Goal: Task Accomplishment & Management: Manage account settings

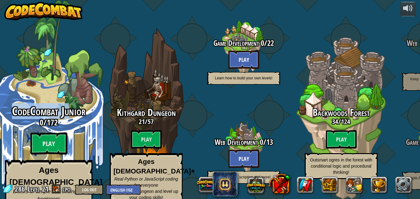
drag, startPoint x: 0, startPoint y: 0, endPoint x: 70, endPoint y: 98, distance: 120.7
click at [70, 98] on div "CodeCombat Junior 0 / 172 Play Ages 5-8 Blocks or simple text coding for beginn…" at bounding box center [48, 117] width 117 height 234
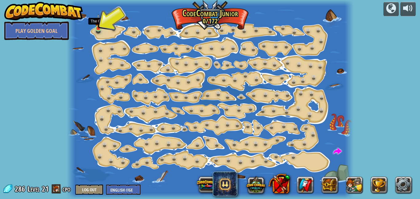
click at [96, 28] on img at bounding box center [98, 21] width 6 height 15
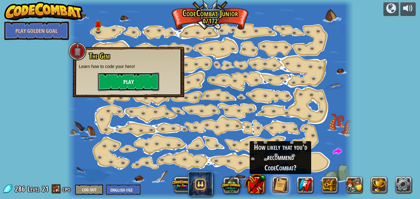
click at [143, 73] on button "Play" at bounding box center [128, 82] width 61 height 18
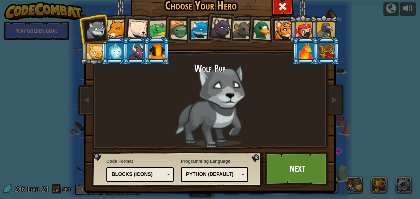
click at [214, 180] on div "Python (Default) JavaScript Lua C++ Java (Experimental) Python (Default)" at bounding box center [214, 174] width 67 height 14
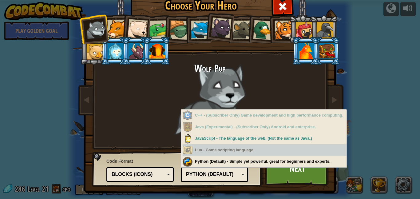
click at [242, 150] on div "Lua - Game scripting language." at bounding box center [264, 150] width 164 height 12
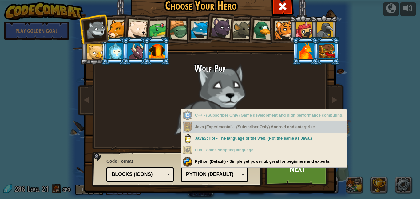
click at [262, 131] on div "Java (Experimental) - (Subscriber Only) Android and enterprise." at bounding box center [264, 127] width 164 height 12
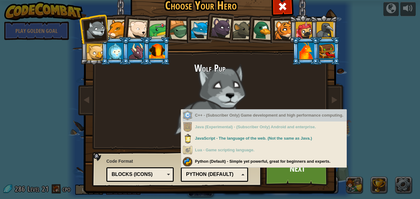
click at [258, 120] on div "C++ - (Subscriber Only) Game development and high performance computing." at bounding box center [264, 115] width 164 height 12
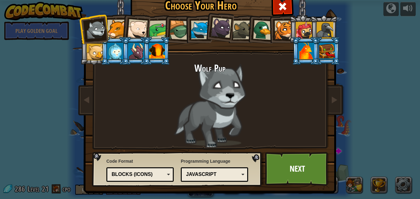
click at [228, 180] on div "Python (Default) JavaScript Lua C++ Java (Experimental) JavaScript" at bounding box center [214, 174] width 67 height 14
click at [160, 53] on div at bounding box center [157, 51] width 16 height 17
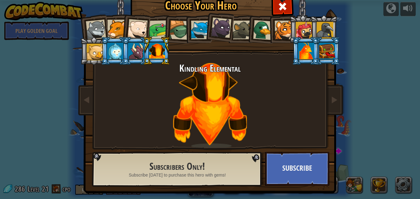
click at [91, 53] on div at bounding box center [95, 52] width 17 height 17
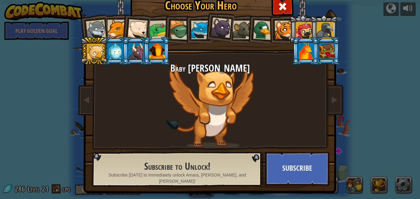
click at [210, 39] on li at bounding box center [219, 26] width 30 height 31
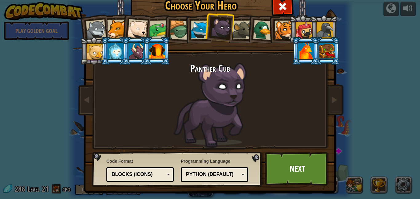
click at [297, 46] on li at bounding box center [306, 51] width 28 height 28
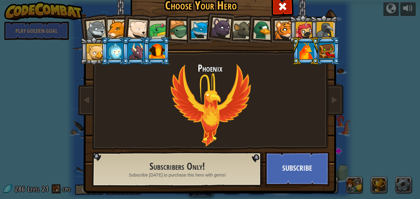
click at [250, 37] on li at bounding box center [260, 29] width 29 height 30
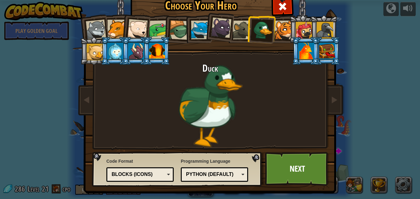
click at [243, 34] on div at bounding box center [242, 30] width 19 height 19
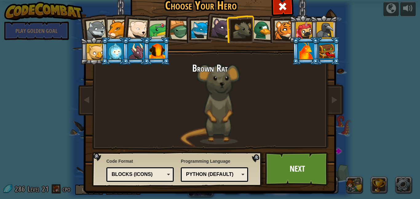
click at [259, 34] on div at bounding box center [263, 30] width 20 height 20
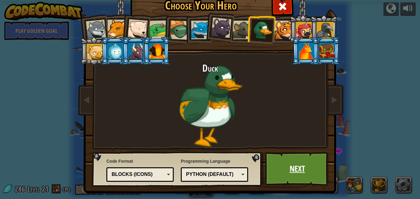
click at [309, 175] on link "Next" at bounding box center [297, 169] width 64 height 34
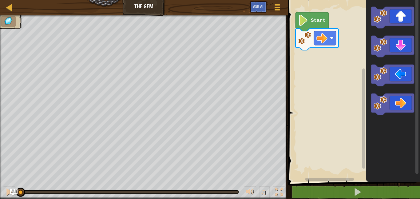
click at [320, 92] on rect "Blockly Workspace" at bounding box center [353, 89] width 134 height 185
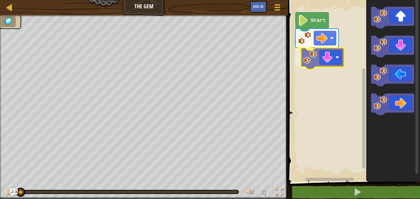
click at [314, 53] on div "Start" at bounding box center [353, 89] width 134 height 185
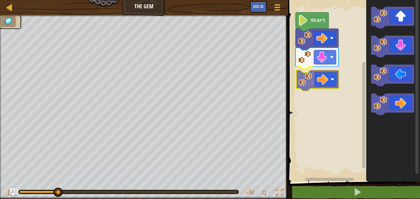
click at [304, 85] on div "Start" at bounding box center [353, 89] width 134 height 185
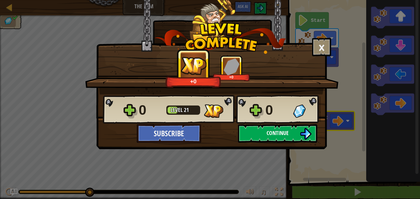
click at [290, 132] on button "Continue" at bounding box center [277, 133] width 79 height 18
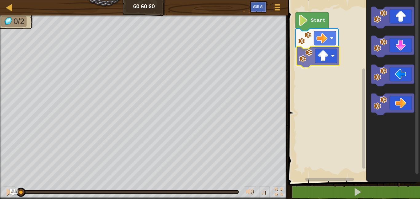
click at [307, 58] on div "Start" at bounding box center [353, 89] width 134 height 185
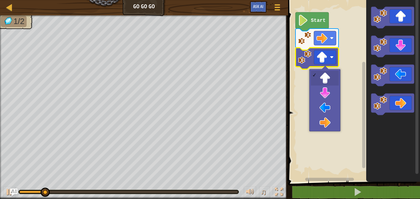
click at [319, 58] on image "Blockly Workspace" at bounding box center [321, 57] width 11 height 11
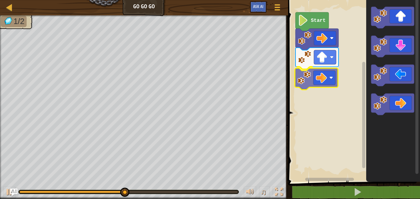
click at [310, 76] on div "Start" at bounding box center [353, 89] width 134 height 185
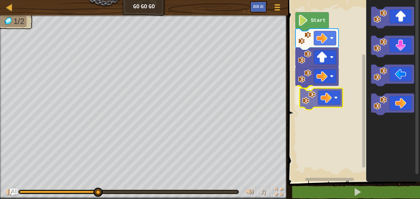
click at [309, 101] on div "Start" at bounding box center [353, 89] width 134 height 185
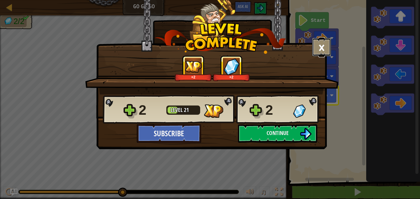
click at [323, 53] on button "×" at bounding box center [321, 47] width 19 height 18
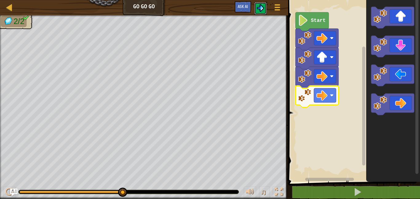
click at [259, 5] on img at bounding box center [260, 7] width 7 height 7
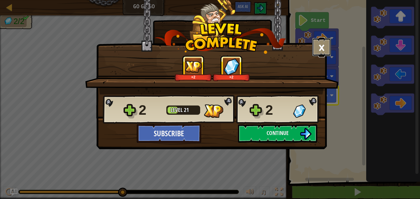
click at [319, 46] on button "×" at bounding box center [321, 47] width 19 height 18
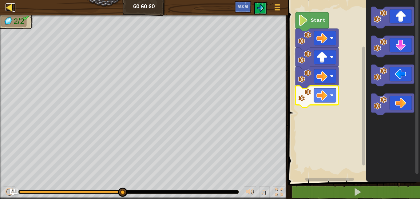
click at [10, 10] on div at bounding box center [10, 7] width 8 height 8
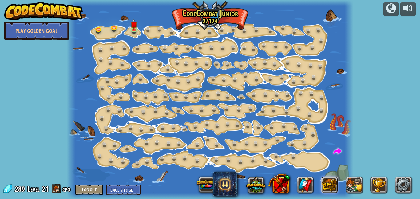
click at [329, 182] on button at bounding box center [329, 184] width 17 height 17
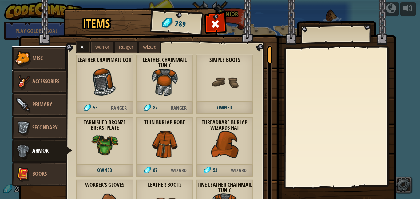
click at [41, 54] on span "Misc" at bounding box center [37, 58] width 10 height 8
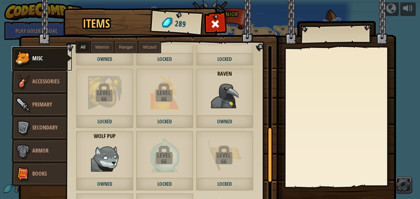
scroll to position [235, 0]
click at [232, 98] on img at bounding box center [225, 96] width 28 height 28
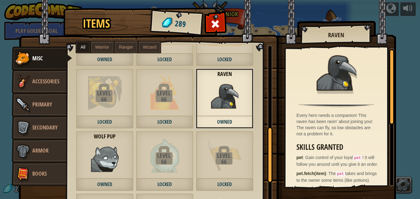
click at [120, 143] on div "Wolf Pup Owned" at bounding box center [104, 161] width 57 height 60
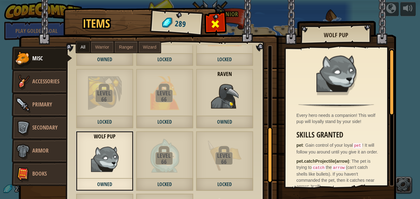
click at [220, 21] on div at bounding box center [215, 25] width 19 height 19
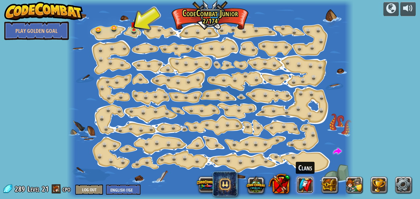
click at [306, 189] on link at bounding box center [305, 184] width 17 height 17
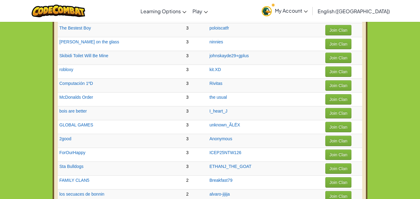
scroll to position [604, 0]
click at [332, 98] on button "Join Clan" at bounding box center [338, 99] width 26 height 10
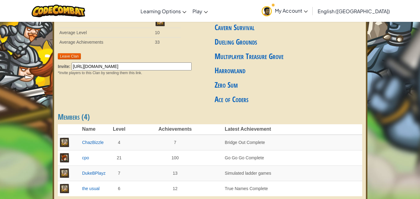
scroll to position [44, 0]
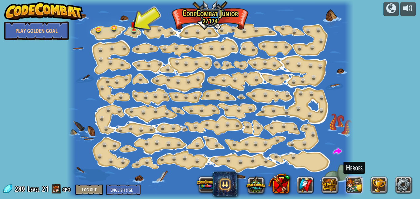
click at [358, 187] on button at bounding box center [354, 184] width 17 height 17
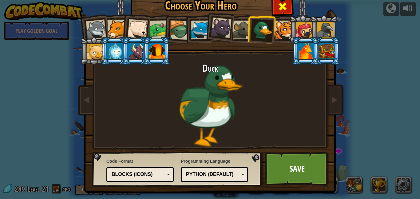
click at [286, 9] on span at bounding box center [282, 7] width 10 height 10
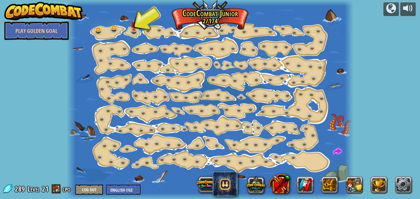
click at [45, 11] on img at bounding box center [43, 11] width 79 height 18
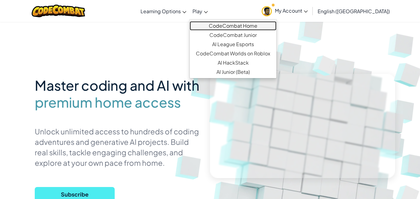
click at [246, 28] on link "CodeCombat Home" at bounding box center [233, 25] width 87 height 9
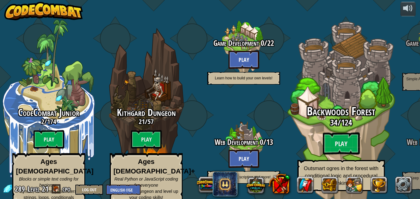
click at [326, 93] on div "Backwoods Forest 34 / 124 Play Outsmart ogres in the forest with conditional lo…" at bounding box center [340, 117] width 117 height 234
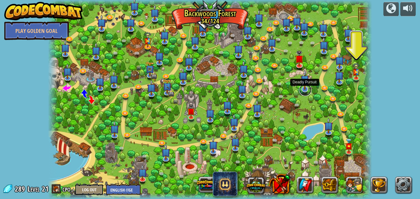
click at [302, 93] on link at bounding box center [305, 90] width 12 height 12
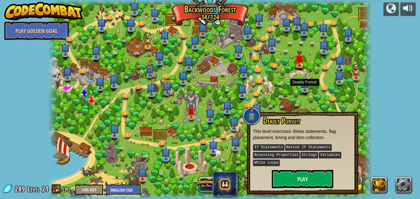
click at [345, 104] on div at bounding box center [210, 99] width 324 height 199
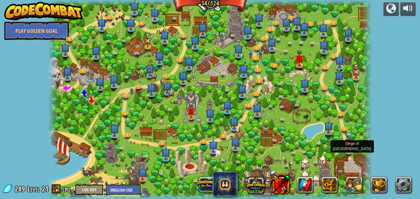
click at [346, 148] on img at bounding box center [349, 142] width 8 height 18
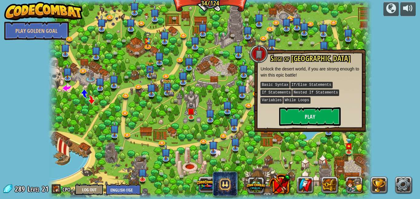
click at [73, 126] on div at bounding box center [210, 99] width 324 height 199
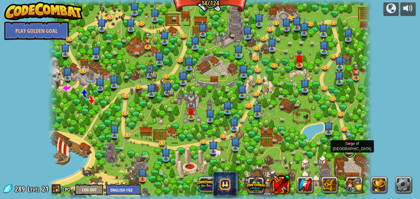
click at [347, 154] on link at bounding box center [349, 152] width 12 height 12
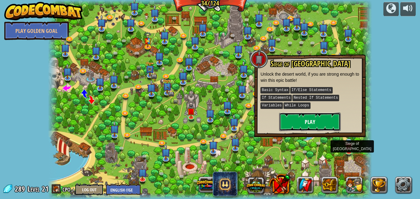
click at [308, 115] on button "Play" at bounding box center [309, 121] width 61 height 18
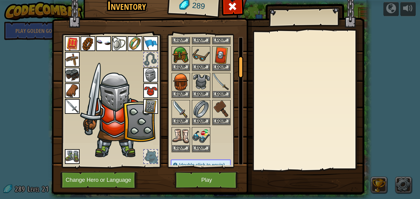
scroll to position [118, 0]
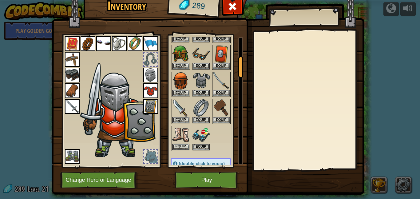
click at [188, 133] on img at bounding box center [180, 134] width 17 height 17
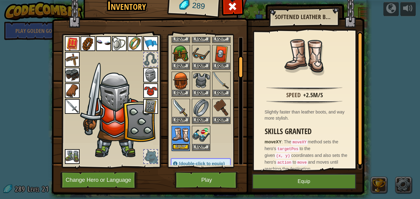
click at [183, 146] on button "Equip" at bounding box center [180, 146] width 17 height 6
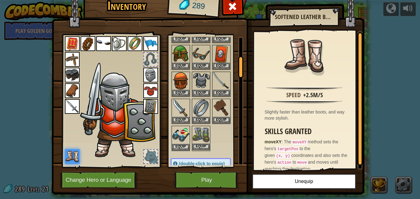
click at [197, 138] on img at bounding box center [200, 134] width 17 height 17
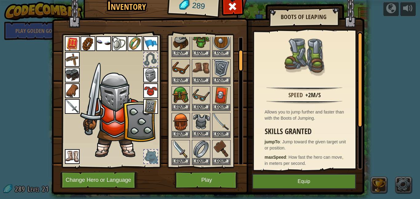
scroll to position [74, 0]
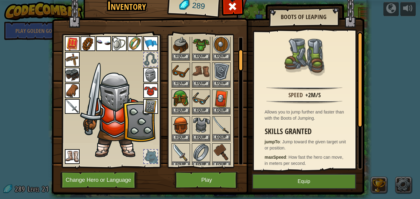
click at [220, 119] on img at bounding box center [221, 125] width 17 height 17
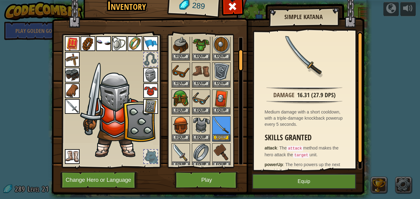
click at [73, 111] on img at bounding box center [72, 106] width 15 height 15
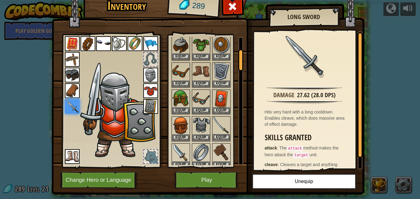
click at [223, 127] on img at bounding box center [221, 125] width 17 height 17
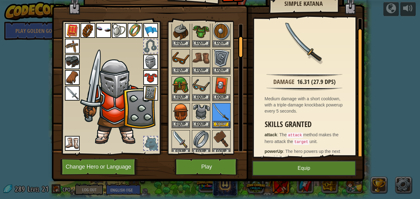
scroll to position [10, 0]
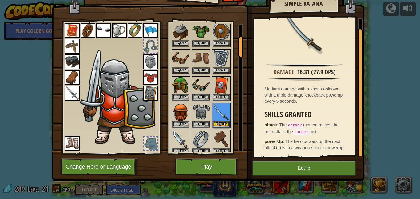
click at [67, 96] on img at bounding box center [72, 93] width 15 height 15
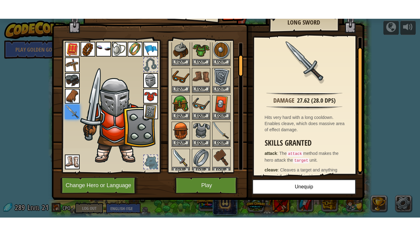
scroll to position [16, 0]
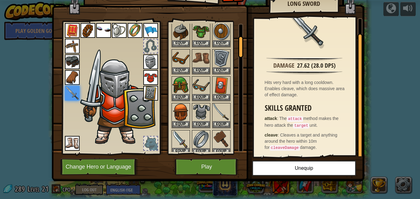
click at [186, 133] on img at bounding box center [180, 139] width 17 height 17
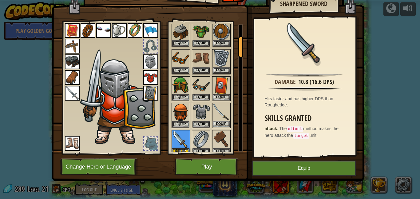
click at [221, 111] on img at bounding box center [221, 112] width 17 height 17
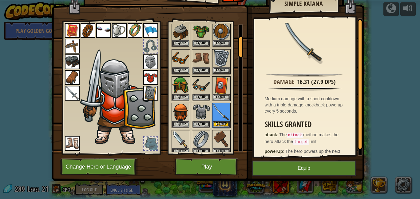
click at [79, 91] on img at bounding box center [72, 93] width 15 height 15
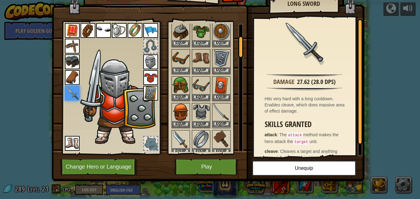
click at [223, 115] on img at bounding box center [221, 112] width 17 height 17
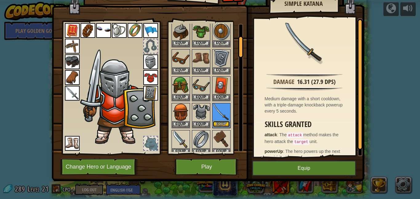
click at [223, 122] on button "Equip" at bounding box center [221, 124] width 17 height 6
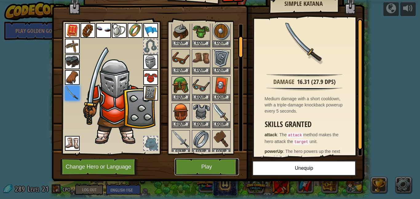
click at [221, 166] on button "Play" at bounding box center [207, 166] width 64 height 17
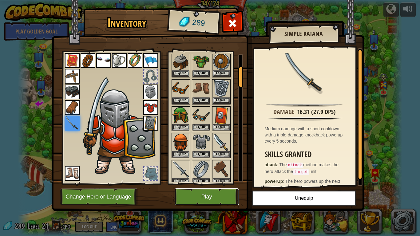
scroll to position [0, 0]
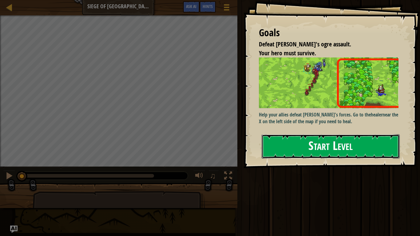
click at [335, 140] on button "Start Level" at bounding box center [330, 146] width 138 height 24
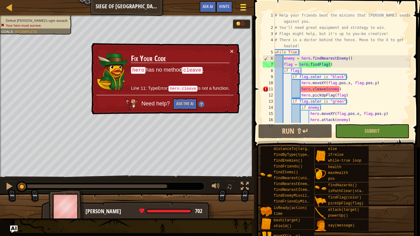
click at [244, 12] on div at bounding box center [243, 7] width 8 height 9
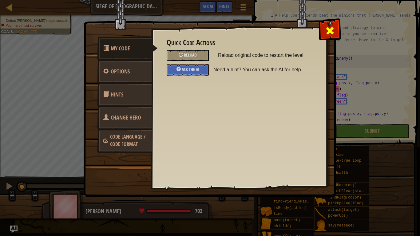
click at [331, 35] on span at bounding box center [330, 31] width 10 height 10
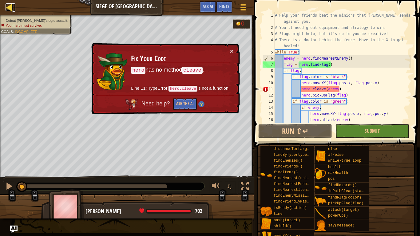
click at [10, 8] on div at bounding box center [10, 7] width 8 height 8
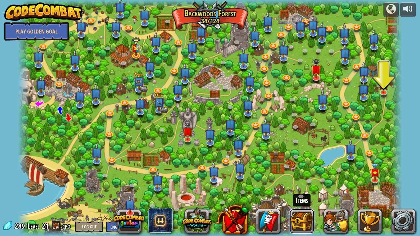
click at [311, 198] on button at bounding box center [301, 221] width 25 height 25
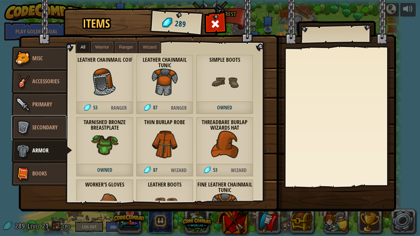
click at [47, 116] on link "Secondary" at bounding box center [39, 128] width 55 height 25
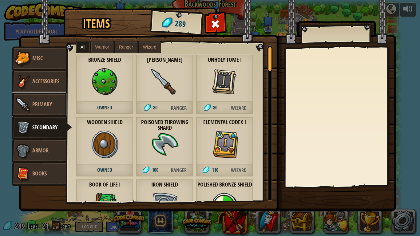
click at [45, 111] on link "Primary" at bounding box center [39, 104] width 55 height 25
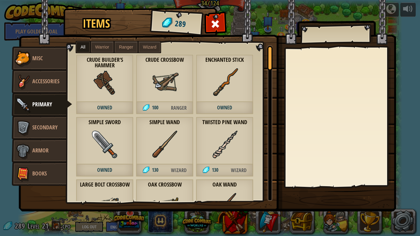
click at [97, 103] on span "Owned" at bounding box center [104, 108] width 57 height 13
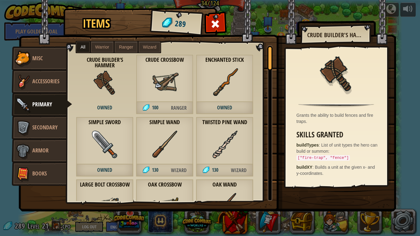
click at [115, 148] on img at bounding box center [105, 145] width 28 height 28
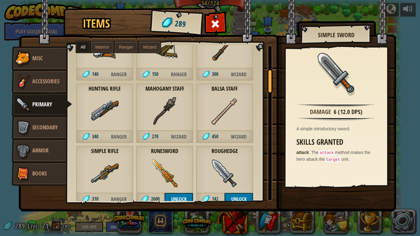
scroll to position [159, 0]
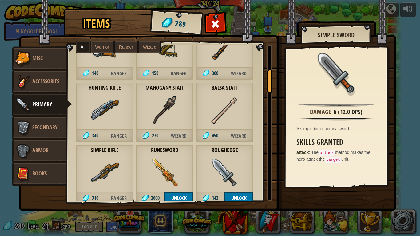
click at [104, 45] on span "Warrior" at bounding box center [102, 47] width 14 height 5
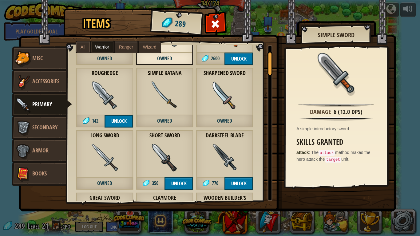
scroll to position [0, 0]
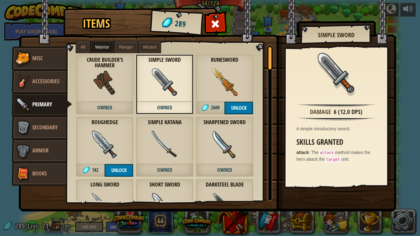
click at [119, 147] on div "Roughedge 142 Unlock" at bounding box center [104, 147] width 57 height 60
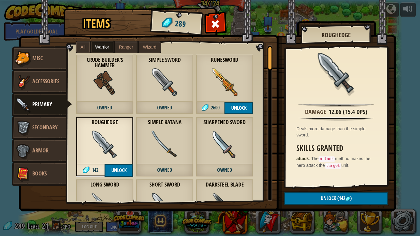
click at [222, 83] on img at bounding box center [225, 82] width 28 height 28
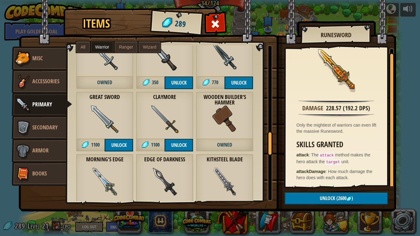
scroll to position [234, 0]
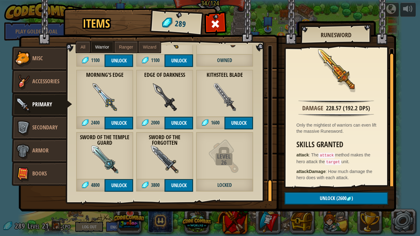
click at [167, 151] on img at bounding box center [165, 160] width 28 height 28
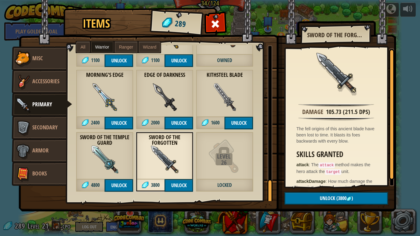
click at [235, 151] on img at bounding box center [225, 156] width 34 height 34
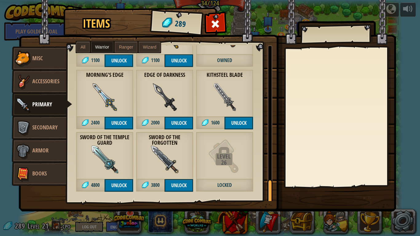
click at [224, 156] on div "Level" at bounding box center [224, 156] width 56 height 6
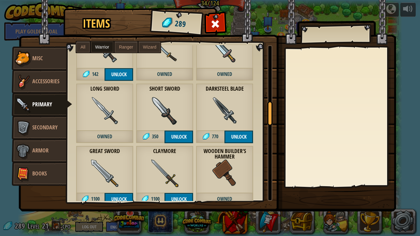
scroll to position [95, 0]
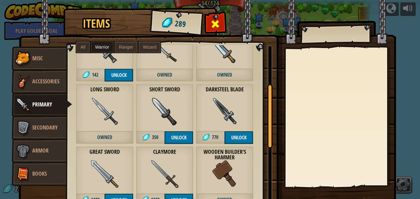
click at [217, 25] on span at bounding box center [215, 24] width 10 height 10
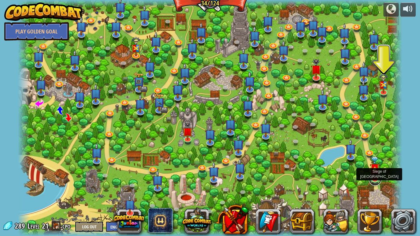
click at [372, 181] on link at bounding box center [375, 179] width 12 height 12
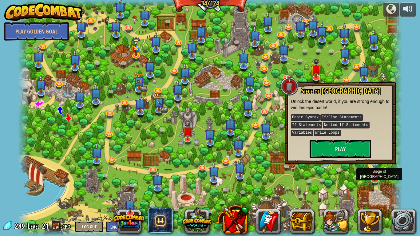
click at [399, 184] on div at bounding box center [396, 118] width 12 height 236
click at [278, 116] on div at bounding box center [210, 118] width 384 height 236
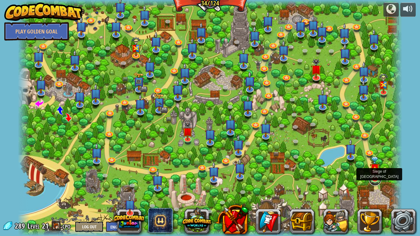
click at [373, 182] on link at bounding box center [375, 179] width 12 height 12
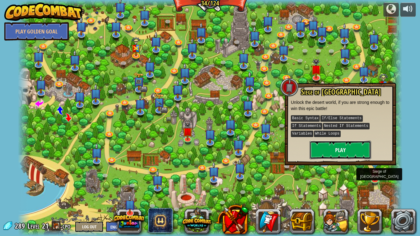
click at [354, 149] on button "Play" at bounding box center [339, 150] width 61 height 18
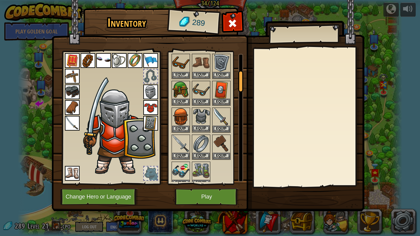
scroll to position [102, 0]
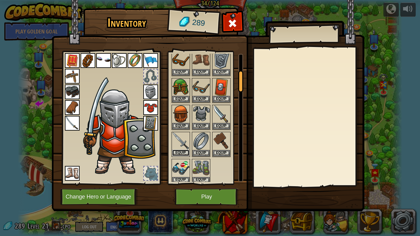
click at [180, 152] on button "Equip" at bounding box center [180, 153] width 17 height 6
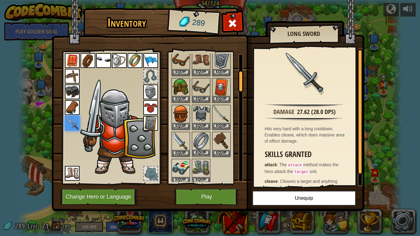
click at [201, 142] on img at bounding box center [200, 140] width 17 height 17
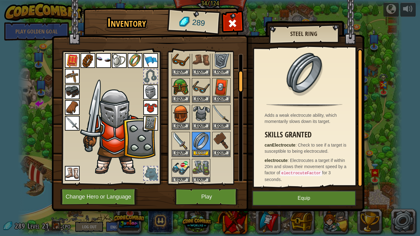
click at [135, 61] on img at bounding box center [134, 60] width 15 height 15
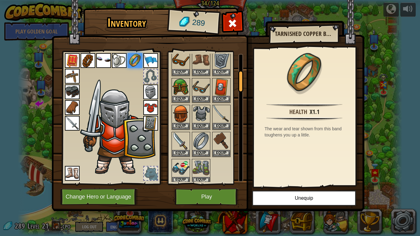
click at [120, 59] on img at bounding box center [119, 60] width 15 height 15
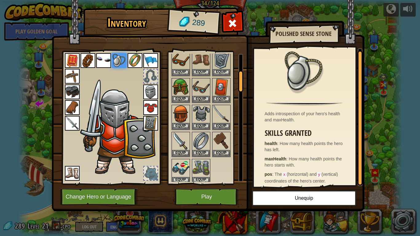
scroll to position [1, 0]
click at [144, 63] on img at bounding box center [150, 60] width 15 height 15
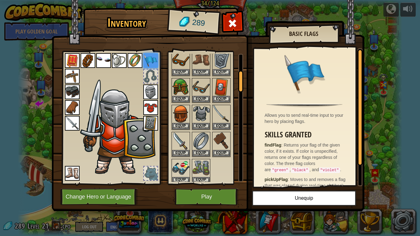
click at [150, 109] on img at bounding box center [150, 107] width 15 height 15
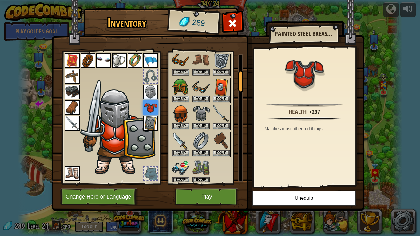
click at [116, 54] on img at bounding box center [119, 60] width 15 height 15
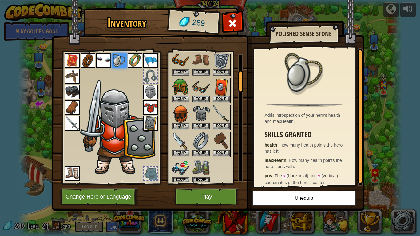
click at [87, 62] on img at bounding box center [87, 60] width 15 height 15
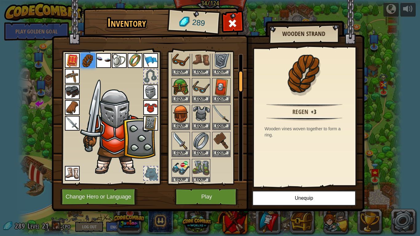
click at [72, 58] on img at bounding box center [72, 60] width 15 height 15
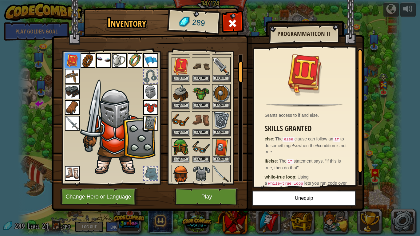
scroll to position [40, 0]
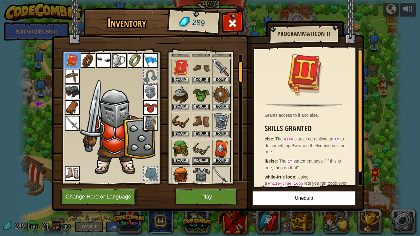
click at [198, 151] on img at bounding box center [200, 148] width 17 height 17
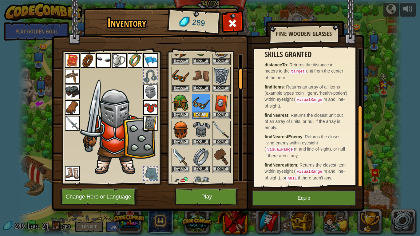
scroll to position [102, 0]
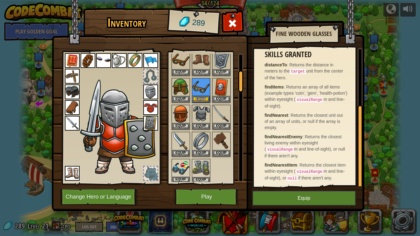
click at [183, 169] on img at bounding box center [180, 167] width 17 height 17
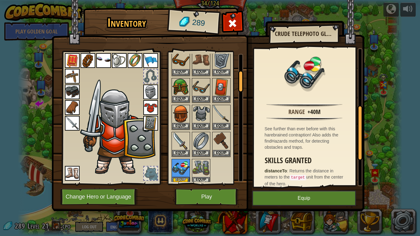
scroll to position [221, 0]
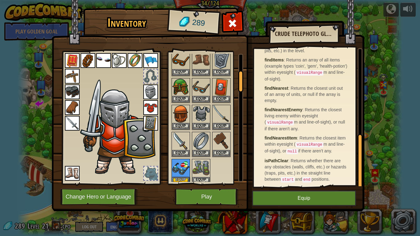
click at [102, 51] on div at bounding box center [110, 116] width 101 height 138
click at [102, 57] on img at bounding box center [103, 60] width 15 height 15
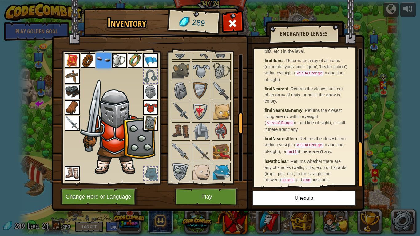
scroll to position [371, 0]
click at [183, 72] on img at bounding box center [180, 70] width 17 height 17
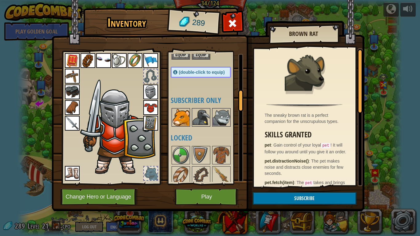
scroll to position [226, 0]
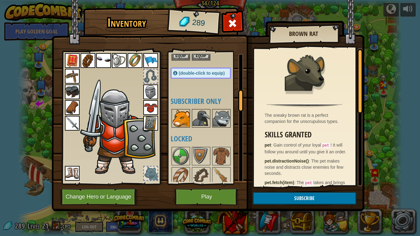
click at [205, 116] on img at bounding box center [200, 118] width 17 height 17
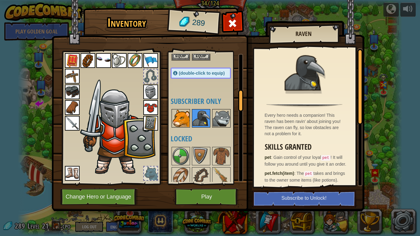
click at [183, 116] on img at bounding box center [180, 118] width 17 height 17
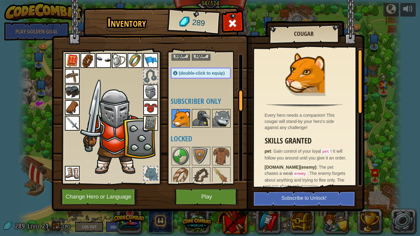
click at [202, 122] on img at bounding box center [200, 118] width 17 height 17
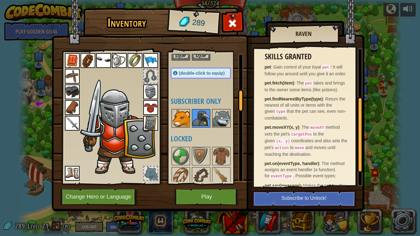
scroll to position [90, 0]
click at [224, 195] on button "Play" at bounding box center [207, 196] width 64 height 17
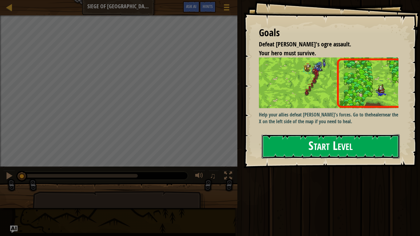
click at [298, 150] on button "Start Level" at bounding box center [330, 146] width 138 height 24
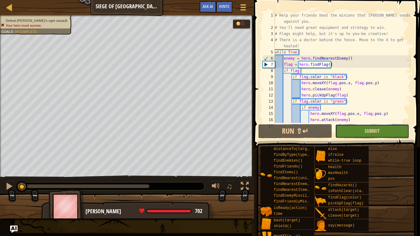
click at [371, 132] on span "Submit" at bounding box center [371, 130] width 15 height 7
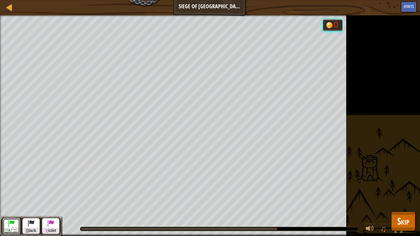
click at [13, 198] on span at bounding box center [11, 222] width 7 height 7
click at [37, 198] on button "B lack" at bounding box center [30, 226] width 17 height 16
click at [19, 198] on button "G reen" at bounding box center [11, 226] width 17 height 16
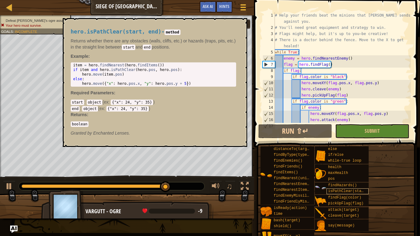
scroll to position [6, 0]
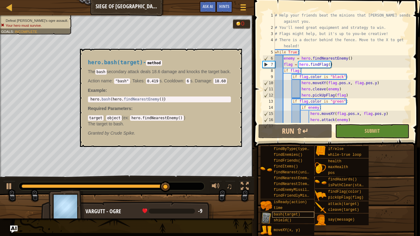
click at [292, 198] on span "bash(target)" at bounding box center [286, 214] width 26 height 4
type textarea "hero.bash(hero.findNearestEnemy())"
drag, startPoint x: 90, startPoint y: 97, endPoint x: 177, endPoint y: 101, distance: 86.7
click at [177, 101] on div "hero.bash(hero.findNearestEnemy()) 1 hero . bash ( hero . findNearestEnemy ( ))…" at bounding box center [159, 99] width 143 height 6
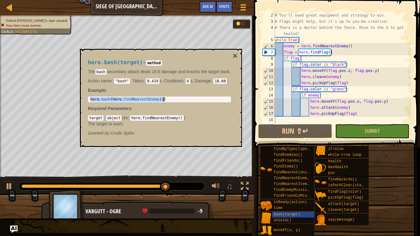
type textarea "hero.pickUpFlag(flag)"
click at [362, 115] on div "# You'll need great equipment and strategy to win. # Flags might help, but it's…" at bounding box center [341, 73] width 137 height 123
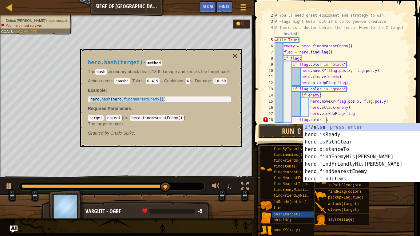
scroll to position [3, 7]
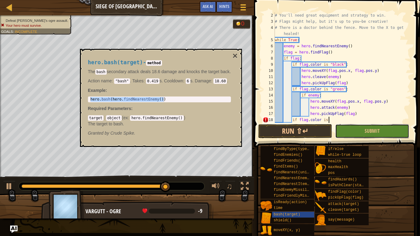
click at [370, 130] on span "Submit" at bounding box center [371, 130] width 15 height 7
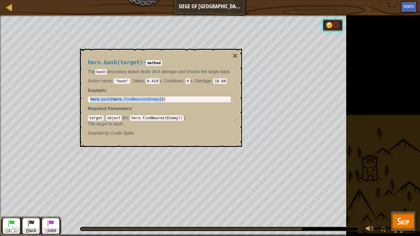
click at [407, 198] on button "Skip" at bounding box center [403, 221] width 24 height 20
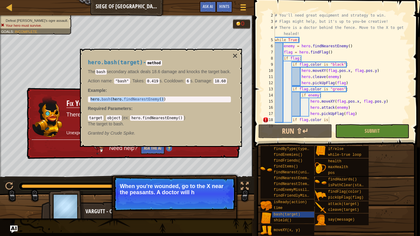
click at [339, 117] on div "# You'll need great equipment and strategy to win. # Flags might help, but it's…" at bounding box center [341, 73] width 137 height 123
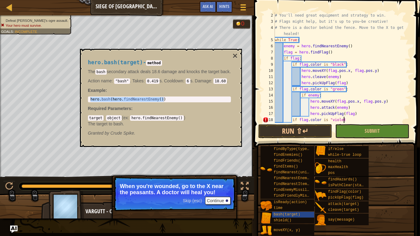
scroll to position [3, 10]
type textarea "if flag.color is "violet":"
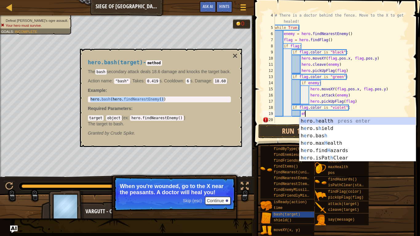
type textarea "e"
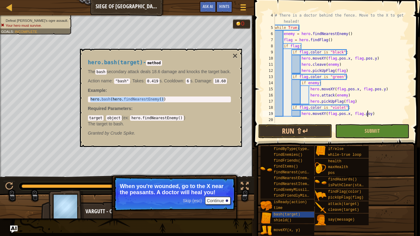
scroll to position [3, 14]
type textarea "hero.moveXY(flag.pos.x, flag.pos.y)"
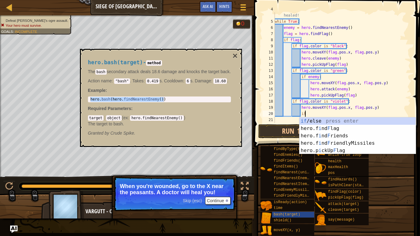
scroll to position [3, 4]
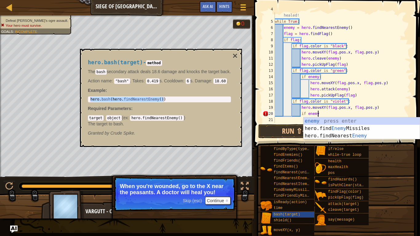
type textarea "if enemy"
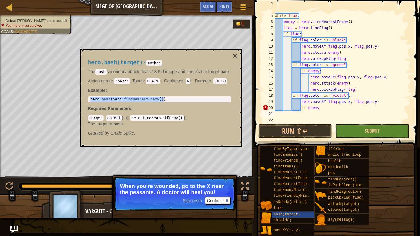
scroll to position [31, 0]
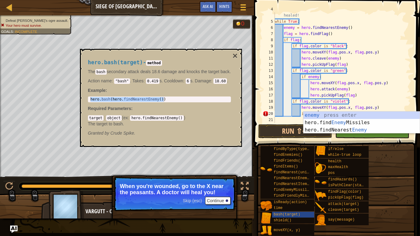
type textarea "if enemy:"
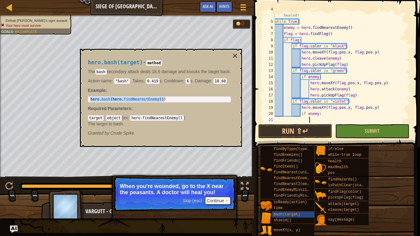
scroll to position [37, 0]
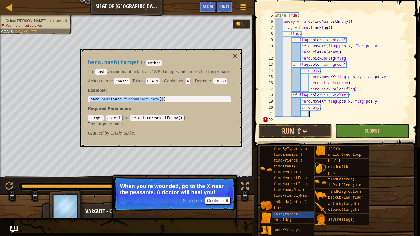
paste textarea "hero.bash(hero.findNearestEnemy())"
type textarea "hero.bash(hero.findNearestEnemy())"
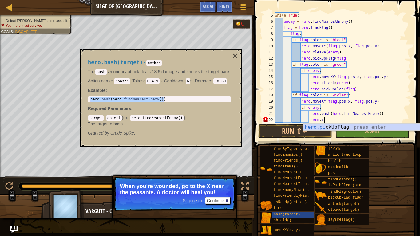
scroll to position [3, 7]
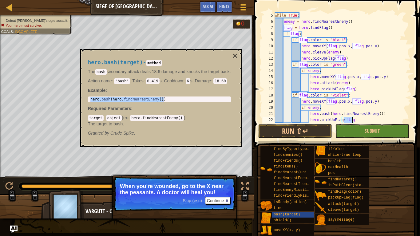
click at [369, 68] on div "while True : enemy = hero . findNearestEnemy ( ) flag = hero . findFlag ( ) if …" at bounding box center [341, 73] width 137 height 123
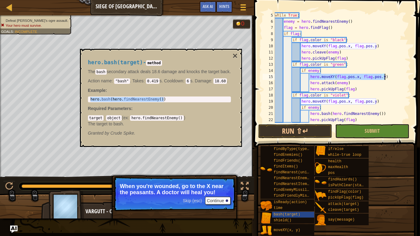
drag, startPoint x: 309, startPoint y: 77, endPoint x: 402, endPoint y: 79, distance: 93.1
click at [402, 79] on div "while True : enemy = hero . findNearestEnemy ( ) flag = hero . findFlag ( ) if …" at bounding box center [341, 73] width 137 height 123
type textarea "hero.moveXY(flag.pos.x, flag.pos.y)"
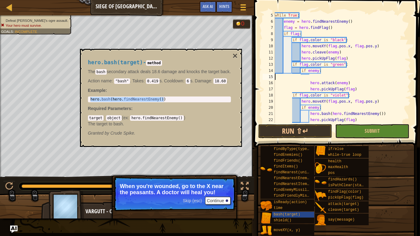
scroll to position [3, 0]
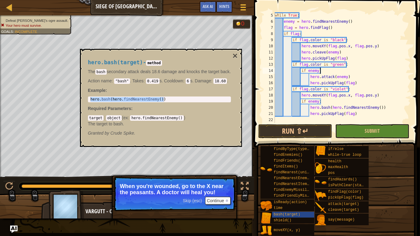
click at [385, 64] on div "while True : enemy = hero . findNearestEnemy ( ) flag = hero . findFlag ( ) if …" at bounding box center [341, 73] width 137 height 123
type textarea "if flag.color is "green":"
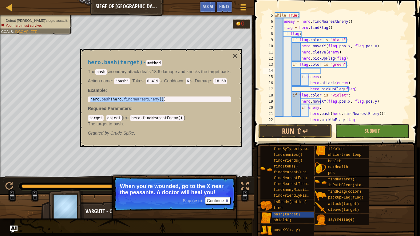
paste textarea "hero.moveXY(flag.pos.x, flag.pos.y)"
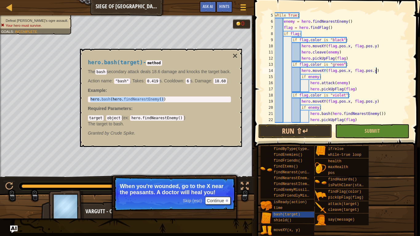
click at [365, 68] on div "while True : enemy = hero . findNearestEnemy ( ) flag = hero . findFlag ( ) if …" at bounding box center [341, 73] width 137 height 123
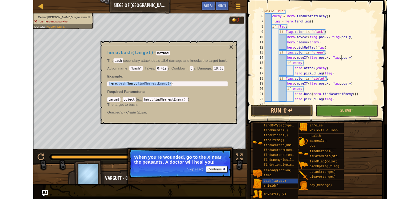
scroll to position [43, 0]
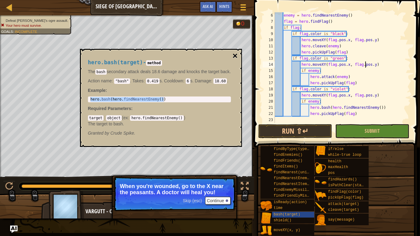
click at [237, 58] on button "×" at bounding box center [234, 56] width 5 height 9
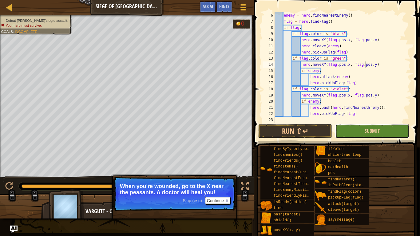
click at [351, 131] on button "Submit" at bounding box center [372, 131] width 74 height 14
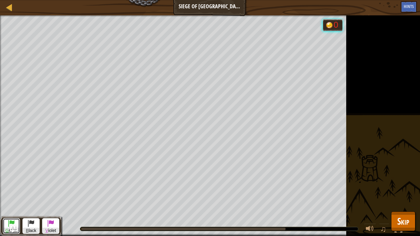
click at [14, 198] on span at bounding box center [11, 222] width 7 height 7
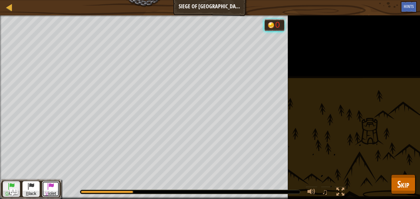
click at [56, 187] on button "V iolet" at bounding box center [50, 189] width 17 height 16
click at [8, 190] on span at bounding box center [11, 185] width 7 height 7
click at [51, 188] on span at bounding box center [50, 185] width 7 height 7
click at [14, 182] on span at bounding box center [11, 185] width 7 height 7
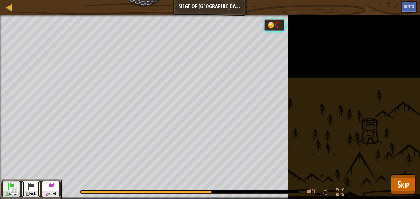
click at [29, 186] on span at bounding box center [30, 185] width 7 height 7
click at [12, 184] on span at bounding box center [11, 185] width 7 height 7
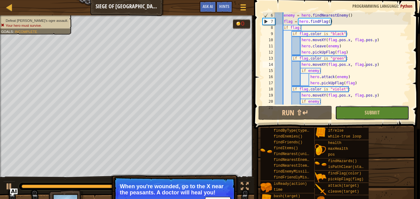
click at [355, 116] on button "Submit" at bounding box center [372, 113] width 74 height 14
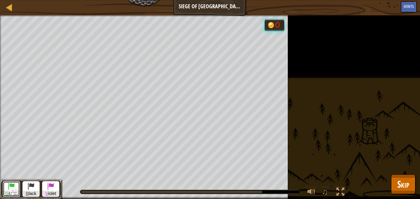
click at [19, 184] on button "G reen" at bounding box center [11, 189] width 17 height 16
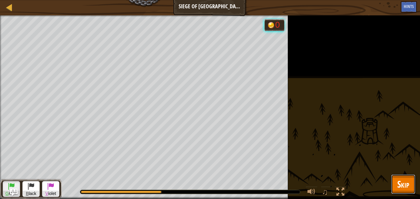
click at [408, 184] on span "Skip" at bounding box center [403, 184] width 12 height 13
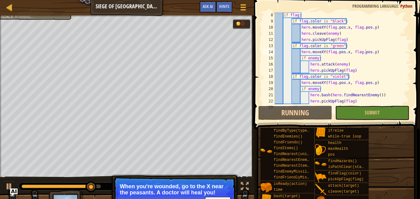
scroll to position [56, 0]
click at [218, 197] on button "Continue" at bounding box center [217, 201] width 25 height 8
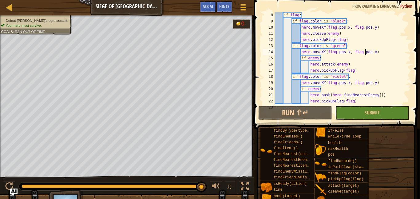
click at [346, 62] on div "if flag : if flag . color is "black" : hero . moveXY ( flag . pos . x , flag . …" at bounding box center [341, 64] width 137 height 104
click at [333, 58] on div "if flag : if flag . color is "black" : hero . moveXY ( flag . pos . x , flag . …" at bounding box center [341, 64] width 137 height 104
click at [309, 65] on div "if flag : if flag . color is "black" : hero . moveXY ( flag . pos . x , flag . …" at bounding box center [341, 64] width 137 height 104
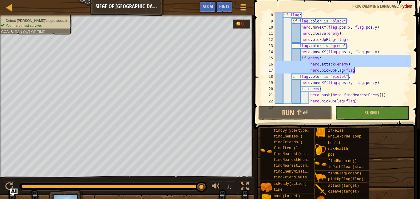
drag, startPoint x: 300, startPoint y: 58, endPoint x: 356, endPoint y: 70, distance: 57.2
click at [356, 70] on div "if flag : if flag . color is "black" : hero . moveXY ( flag . pos . x , flag . …" at bounding box center [341, 64] width 137 height 104
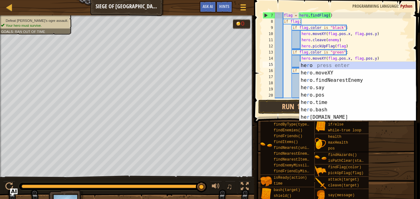
scroll to position [3, 0]
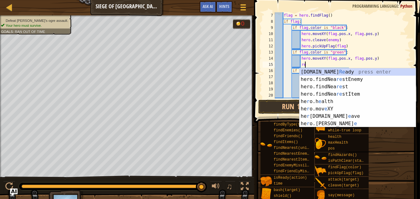
type textarea "r"
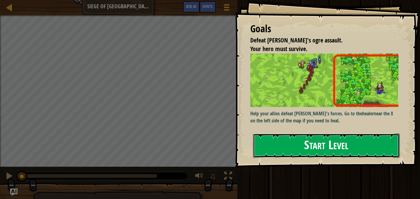
click at [350, 135] on button "Start Level" at bounding box center [326, 145] width 147 height 24
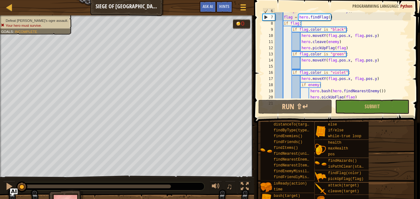
scroll to position [55, 0]
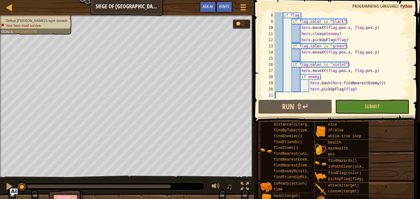
click at [319, 57] on div "if flag : if flag . color is "black" : hero . moveXY ( flag . pos . x , flag . …" at bounding box center [341, 61] width 137 height 98
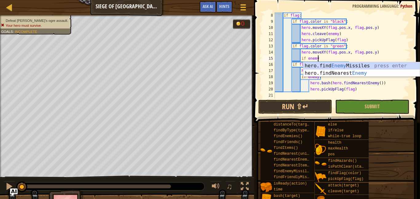
type textarea "if enemy:"
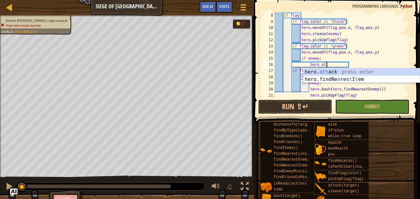
scroll to position [3, 7]
type textarea "hero.attack(enemy)"
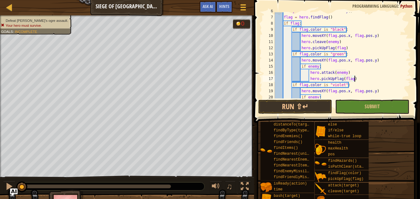
scroll to position [47, 0]
click at [300, 68] on div "enemy = hero . findNearestEnemy ( ) flag = hero . findFlag ( ) if flag : if fla…" at bounding box center [341, 58] width 137 height 98
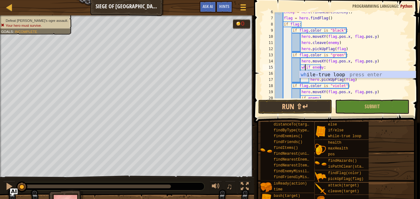
scroll to position [3, 5]
type textarea "if enemy:"
click at [327, 69] on div "enemy = hero . findNearestEnemy ( ) flag = hero . findFlag ( ) if flag : if fla…" at bounding box center [341, 58] width 137 height 98
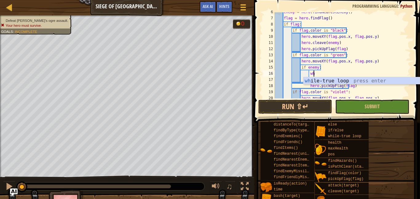
type textarea "whi"
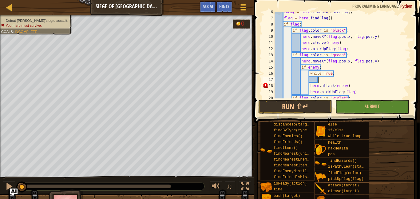
click at [309, 87] on div "enemy = hero . findNearestEnemy ( ) flag = hero . findFlag ( ) if flag : if fla…" at bounding box center [341, 58] width 137 height 98
click at [309, 93] on div "enemy = hero . findNearestEnemy ( ) flag = hero . findFlag ( ) if flag : if fla…" at bounding box center [341, 58] width 137 height 98
type textarea "hero.pickUpFlag(flag)"
click at [362, 77] on div "enemy = hero . findNearestEnemy ( ) flag = hero . findFlag ( ) if flag : if fla…" at bounding box center [341, 58] width 137 height 98
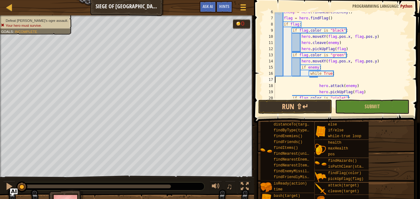
scroll to position [3, 0]
type textarea "while True:"
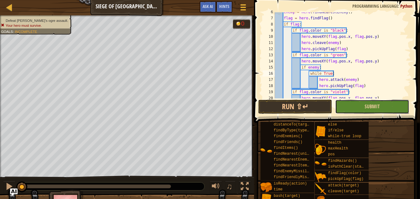
click at [351, 112] on button "Submit" at bounding box center [372, 107] width 74 height 14
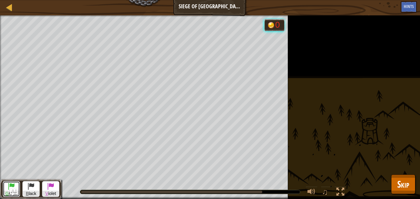
click at [14, 184] on span at bounding box center [11, 185] width 7 height 7
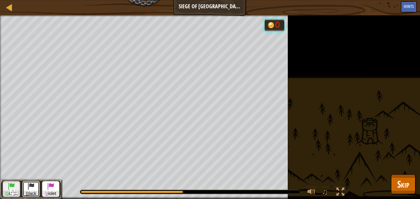
click at [29, 185] on span at bounding box center [30, 185] width 7 height 7
drag, startPoint x: 31, startPoint y: 188, endPoint x: 27, endPoint y: 190, distance: 4.1
click at [27, 190] on span at bounding box center [30, 185] width 7 height 7
click at [17, 183] on button "G reen" at bounding box center [11, 189] width 17 height 16
click at [32, 186] on span at bounding box center [30, 185] width 7 height 7
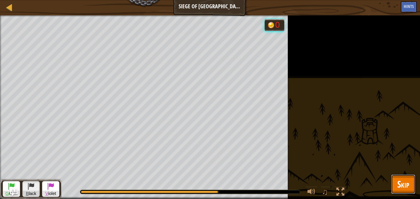
click at [406, 185] on span "Skip" at bounding box center [403, 184] width 12 height 13
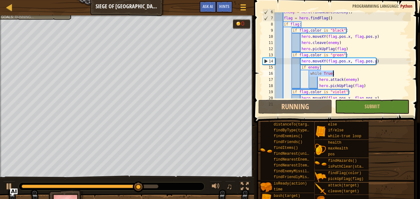
drag, startPoint x: 309, startPoint y: 75, endPoint x: 339, endPoint y: 76, distance: 29.5
click at [339, 76] on div "enemy = hero . findNearestEnemy ( ) flag = hero . findFlag ( ) if flag : if fla…" at bounding box center [341, 58] width 137 height 98
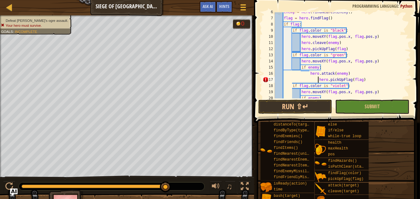
click at [318, 79] on div "enemy = hero . findNearestEnemy ( ) flag = hero . findFlag ( ) if flag : if fla…" at bounding box center [341, 58] width 137 height 98
type textarea "hero.pickUpFlag(flag)"
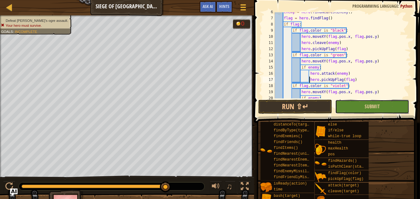
click at [348, 104] on button "Submit" at bounding box center [372, 107] width 74 height 14
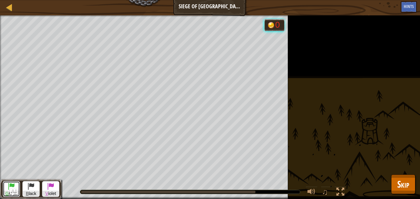
click at [17, 183] on button "G reen" at bounding box center [11, 189] width 17 height 16
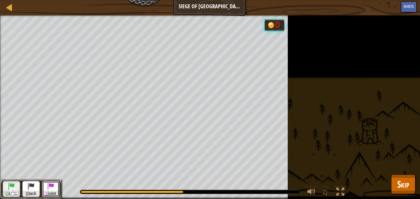
click at [53, 187] on span at bounding box center [50, 185] width 7 height 7
click at [39, 183] on button "B lack" at bounding box center [30, 189] width 17 height 16
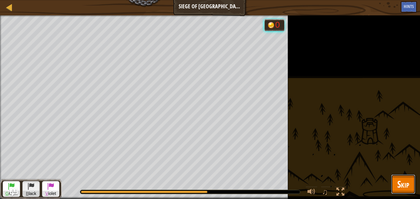
click at [409, 176] on button "Skip" at bounding box center [403, 184] width 24 height 20
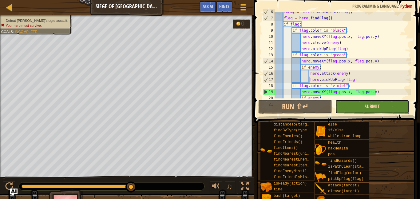
click at [375, 107] on span "Submit" at bounding box center [371, 106] width 15 height 7
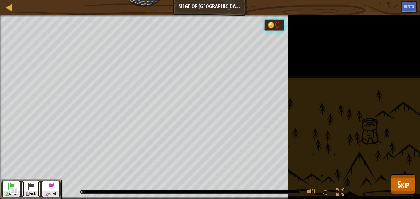
click at [37, 186] on button "B lack" at bounding box center [30, 189] width 17 height 16
click at [16, 183] on button "G reen" at bounding box center [11, 189] width 17 height 16
click at [35, 186] on button "B lack" at bounding box center [30, 189] width 17 height 16
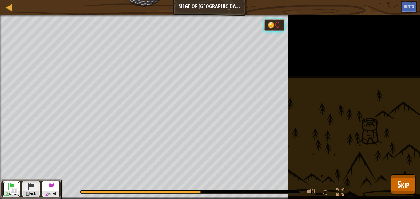
click at [15, 182] on span at bounding box center [11, 185] width 7 height 7
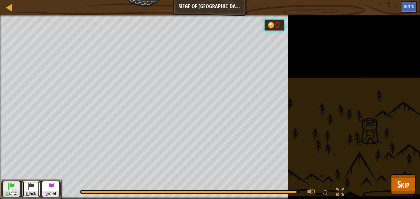
click at [35, 183] on button "B lack" at bounding box center [30, 189] width 17 height 16
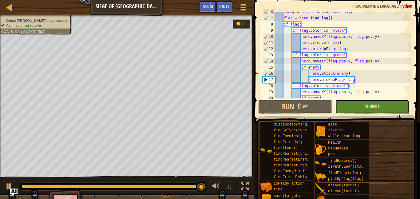
click at [372, 107] on span "Submit" at bounding box center [371, 106] width 15 height 7
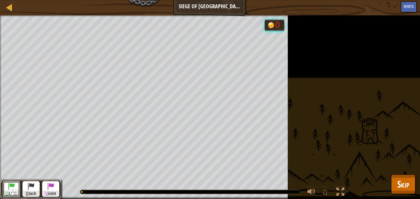
click at [14, 184] on span at bounding box center [11, 185] width 7 height 7
click at [40, 184] on div "G reen B lack V iolet" at bounding box center [30, 189] width 61 height 20
click at [39, 185] on button "B lack" at bounding box center [30, 189] width 17 height 16
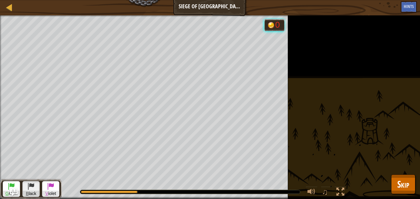
click at [63, 186] on div "♫" at bounding box center [205, 190] width 288 height 18
click at [56, 187] on button "V iolet" at bounding box center [50, 189] width 17 height 16
click at [28, 184] on span at bounding box center [30, 185] width 7 height 7
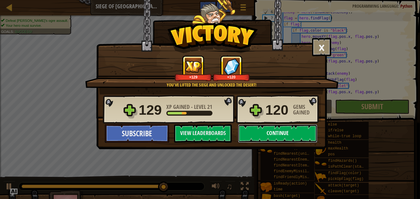
click at [275, 133] on button "Continue" at bounding box center [277, 133] width 79 height 18
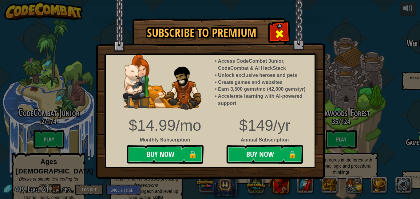
click at [285, 41] on div at bounding box center [278, 32] width 19 height 19
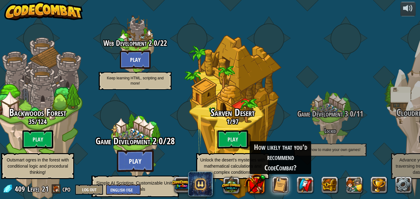
click at [144, 150] on btn "Play" at bounding box center [135, 161] width 37 height 22
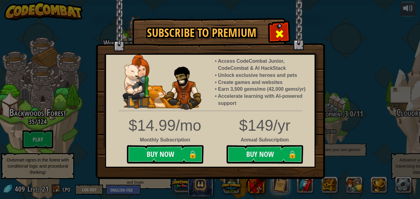
click at [276, 38] on span at bounding box center [279, 34] width 10 height 10
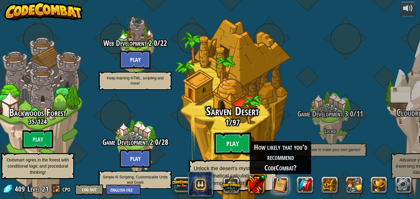
click at [260, 105] on h2 "Sarven Desert" at bounding box center [232, 111] width 117 height 13
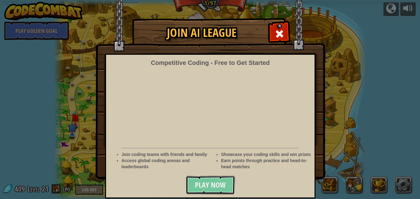
click at [211, 190] on span "Play Now" at bounding box center [210, 185] width 31 height 10
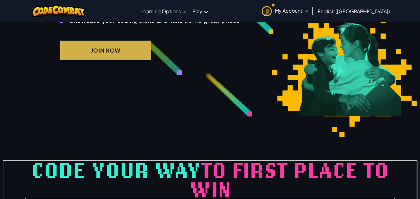
scroll to position [886, 0]
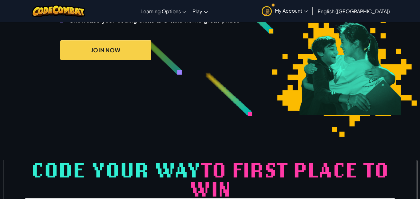
click at [131, 60] on link "Join Now" at bounding box center [105, 50] width 91 height 20
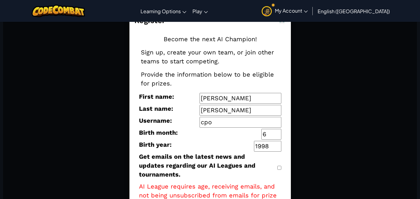
scroll to position [73, 0]
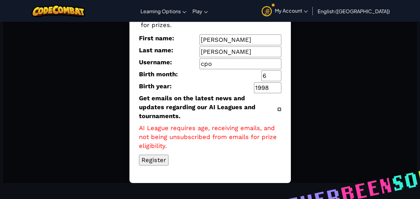
click at [278, 107] on input "Get emails on the latest news and updates regarding our AI Leagues and tourname…" at bounding box center [279, 109] width 4 height 4
checkbox input "true"
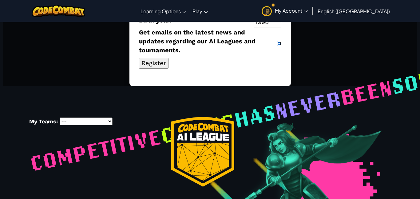
scroll to position [140, 0]
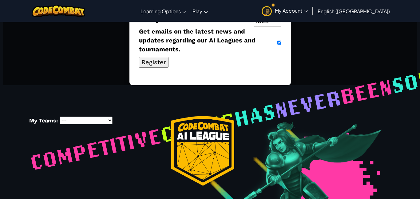
click at [108, 117] on div "My Teams: -- The Slayers McDonalds Order" at bounding box center [86, 121] width 114 height 10
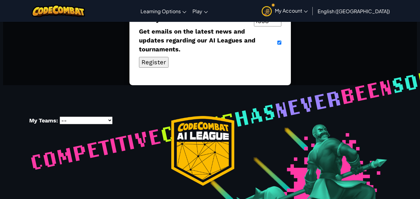
click at [108, 116] on div "My Teams: -- The Slayers McDonalds Order" at bounding box center [86, 121] width 114 height 10
click at [109, 116] on select "-- The Slayers McDonalds Order" at bounding box center [86, 120] width 53 height 8
select select "67d0224e12987bc3835fb083"
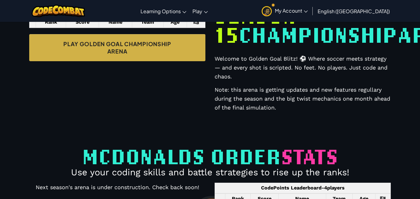
scroll to position [280, 0]
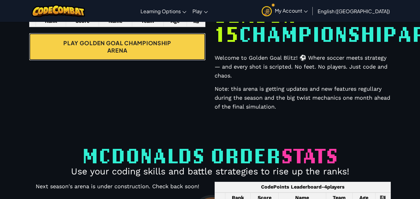
click at [167, 60] on link "Play Golden Goal Championship Arena" at bounding box center [117, 46] width 176 height 27
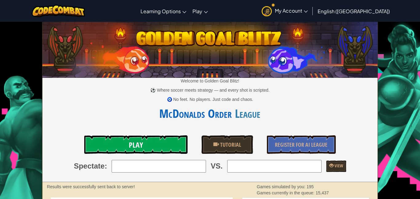
click at [168, 135] on link "Play" at bounding box center [135, 144] width 103 height 18
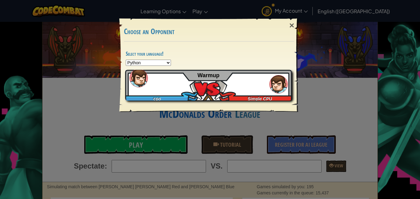
click at [241, 86] on div "cpo Simple CPU Warmup" at bounding box center [208, 85] width 167 height 31
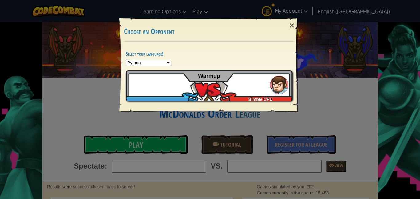
click at [95, 74] on div "× Choose an Opponent Select your language! Python JavaScript CoffeeScript Lua C…" at bounding box center [210, 99] width 420 height 199
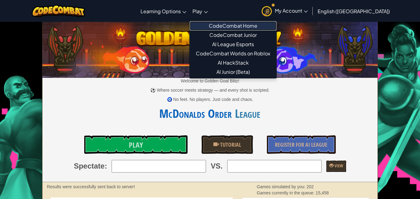
click at [235, 23] on link "CodeCombat Home" at bounding box center [233, 25] width 87 height 9
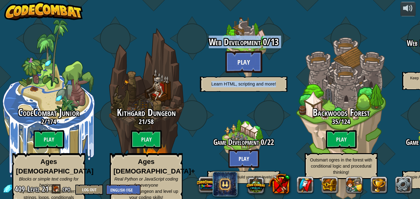
drag, startPoint x: 288, startPoint y: 99, endPoint x: 295, endPoint y: 9, distance: 90.6
click at [292, 9] on div "Web Development 0 / 13 Play Learn HTML, scripting and more! Game Development 0 …" at bounding box center [243, 97] width 97 height 195
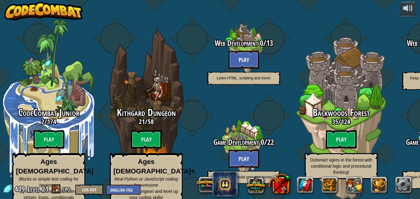
click at [171, 4] on div "CodeCombat Junior 2 / 174 Play Ages 5-8 Blocks or simple text coding for beginn…" at bounding box center [210, 99] width 420 height 199
